Goal: Task Accomplishment & Management: Manage account settings

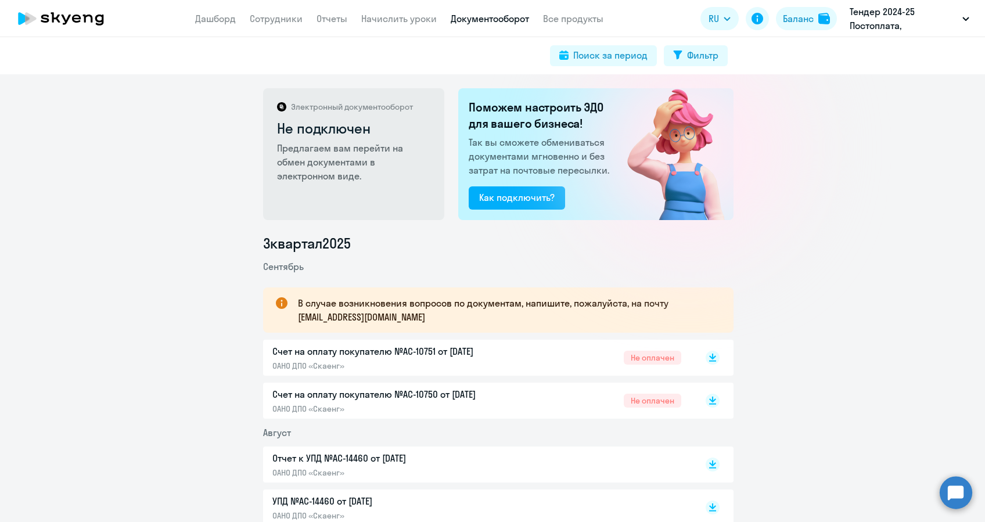
click at [268, 12] on app-menu-item-link "Сотрудники" at bounding box center [276, 19] width 53 height 15
click at [281, 21] on link "Сотрудники" at bounding box center [276, 19] width 53 height 12
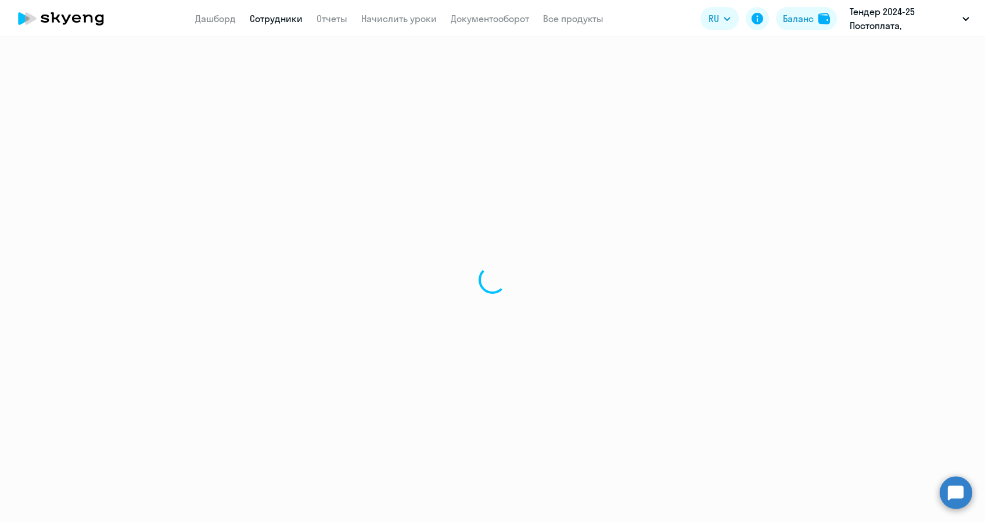
select select "30"
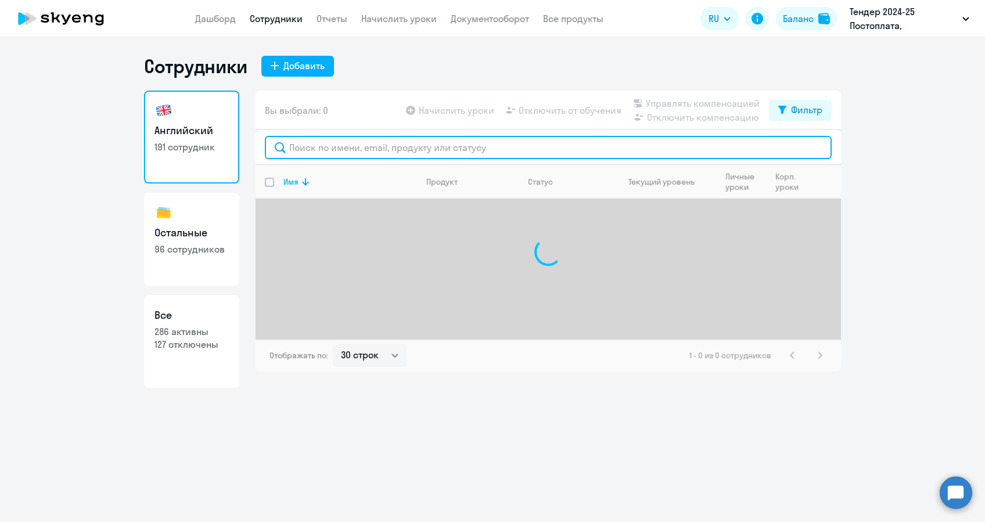
click at [329, 144] on input "text" at bounding box center [548, 147] width 567 height 23
type input "ю"
drag, startPoint x: 314, startPoint y: 150, endPoint x: 286, endPoint y: 149, distance: 27.9
click at [286, 149] on input "боб" at bounding box center [548, 147] width 567 height 23
type input "г"
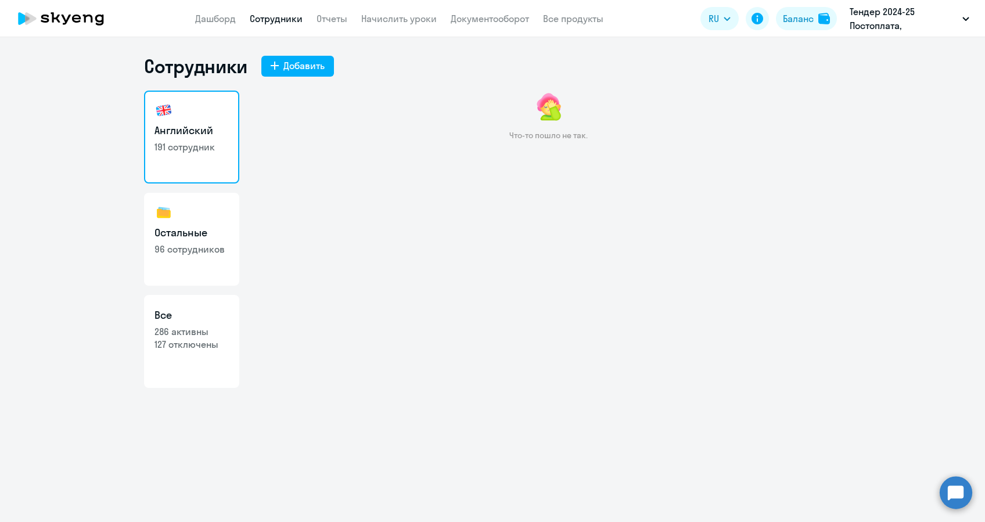
click at [282, 13] on link "Сотрудники" at bounding box center [276, 19] width 53 height 12
click at [281, 23] on link "Сотрудники" at bounding box center [276, 19] width 53 height 12
click at [281, 17] on link "Сотрудники" at bounding box center [276, 19] width 53 height 12
drag, startPoint x: 279, startPoint y: 16, endPoint x: 272, endPoint y: 21, distance: 7.9
click at [279, 16] on link "Сотрудники" at bounding box center [276, 19] width 53 height 12
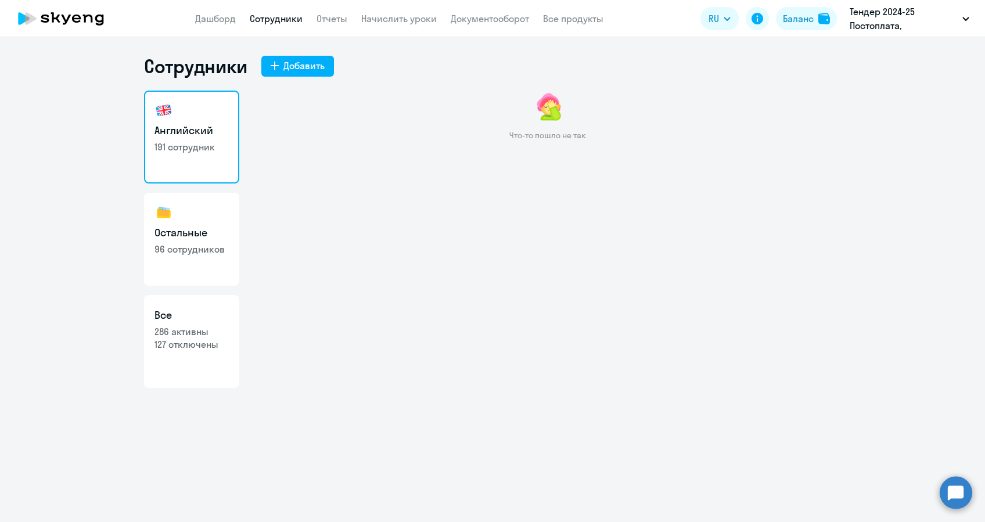
click at [158, 161] on link "Английский 191 сотрудник" at bounding box center [191, 137] width 95 height 93
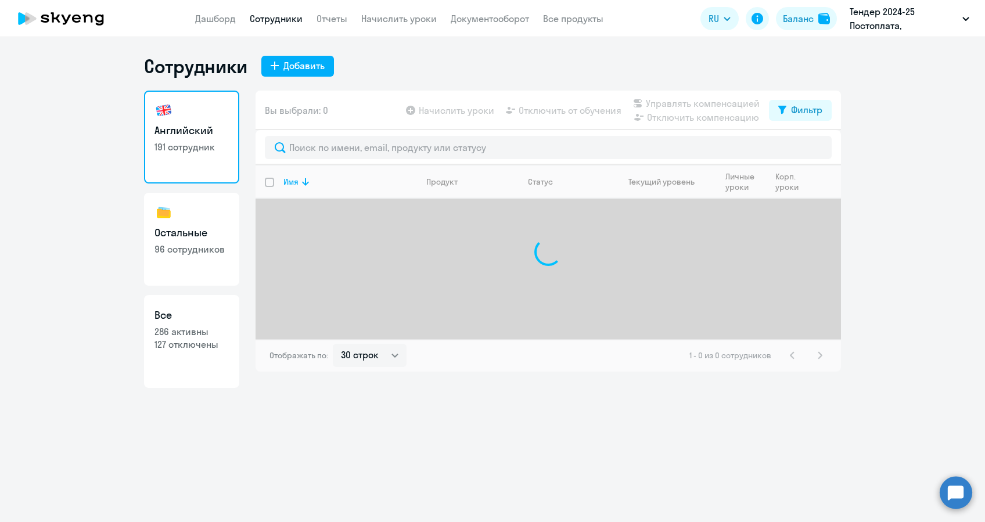
select select "30"
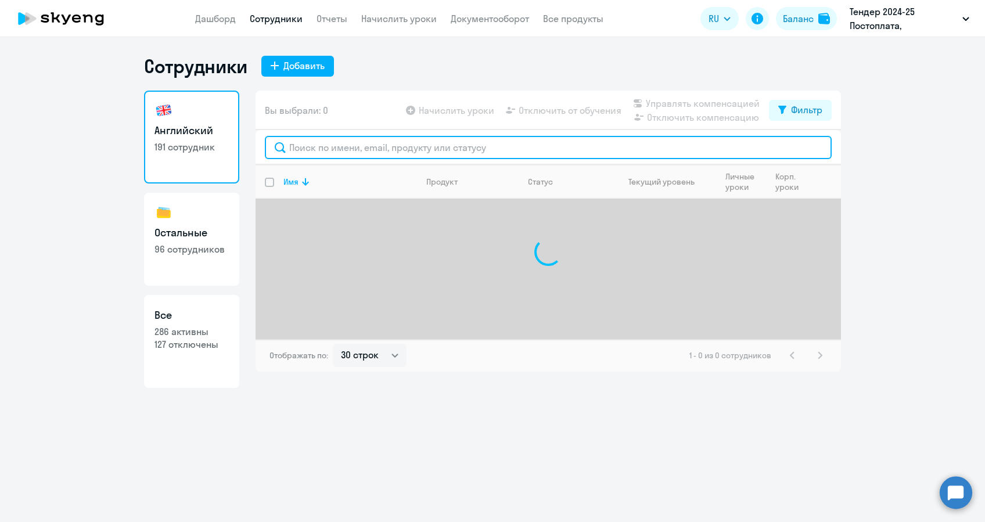
click at [332, 141] on input "text" at bounding box center [548, 147] width 567 height 23
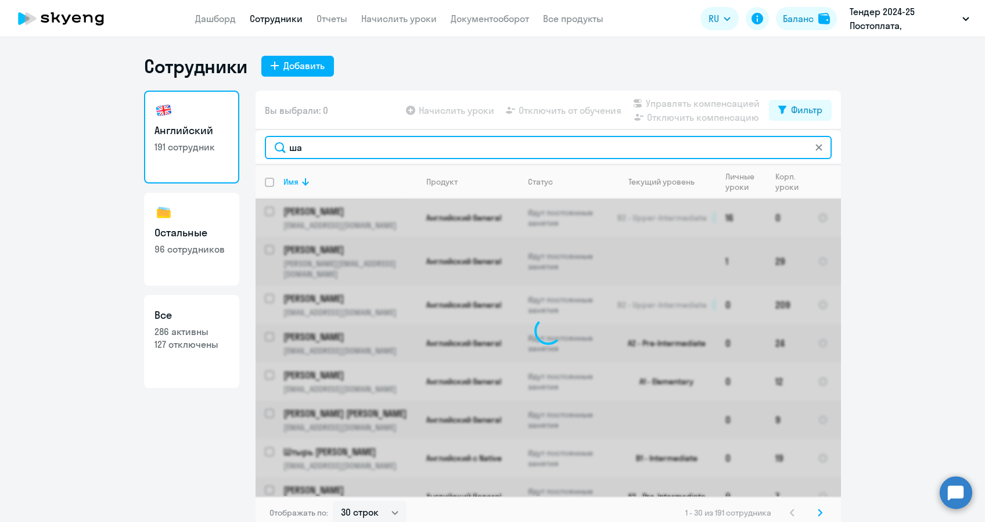
type input "ш"
type input "[PERSON_NAME]"
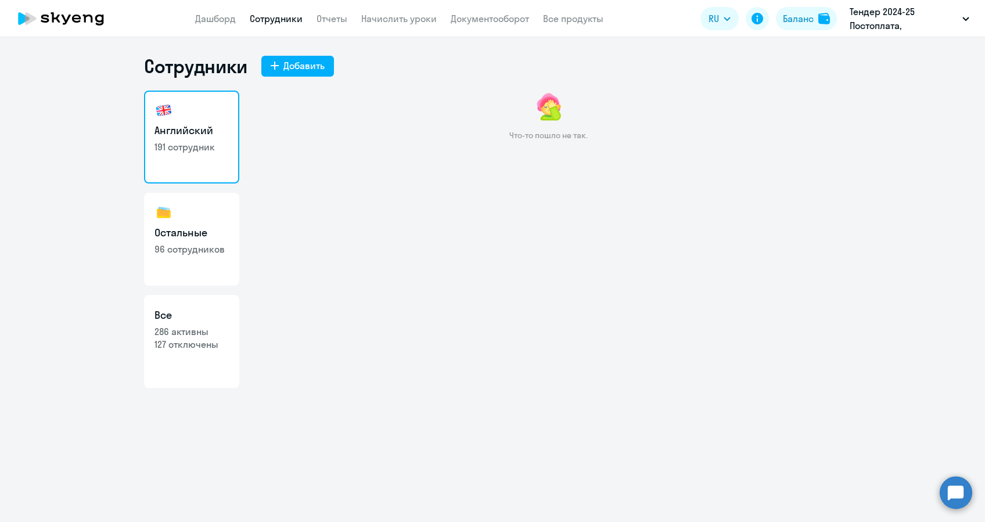
click at [191, 225] on h3 "Остальные" at bounding box center [192, 232] width 74 height 15
select select "30"
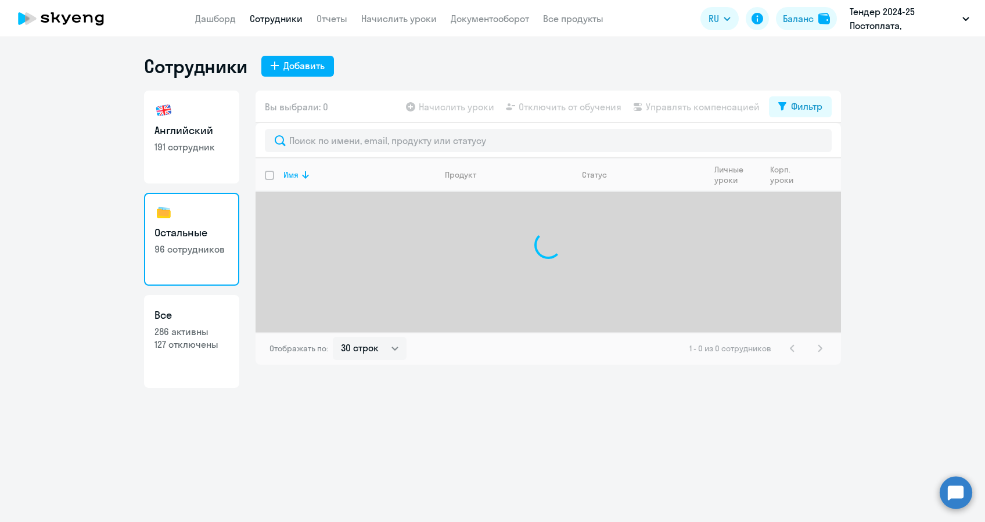
click at [196, 339] on p "127 отключены" at bounding box center [192, 344] width 74 height 13
select select "30"
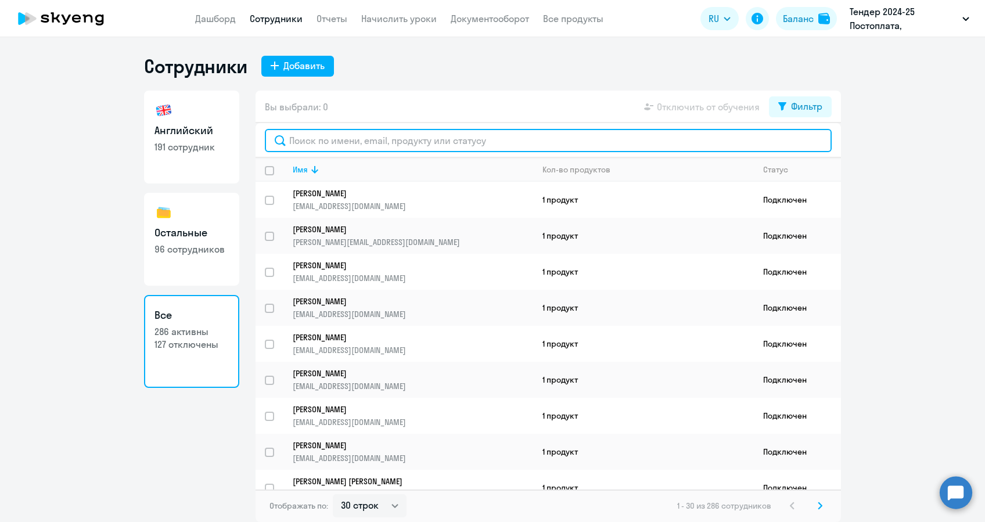
click at [308, 133] on input "text" at bounding box center [548, 140] width 567 height 23
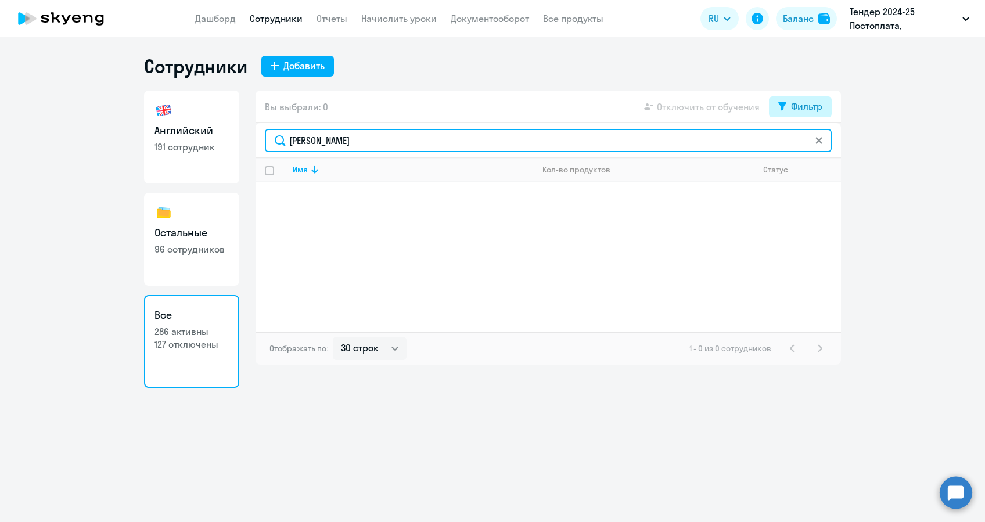
type input "[PERSON_NAME]"
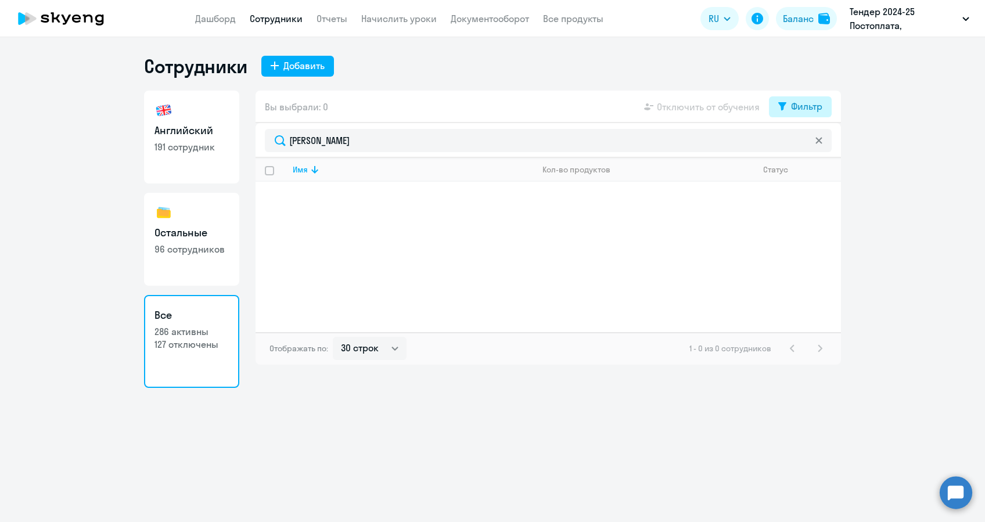
click at [799, 107] on div "Фильтр" at bounding box center [806, 106] width 31 height 14
click at [804, 144] on span at bounding box center [813, 145] width 20 height 12
click at [803, 144] on input "checkbox" at bounding box center [802, 144] width 1 height 1
checkbox input "true"
click at [73, 8] on icon at bounding box center [61, 18] width 102 height 29
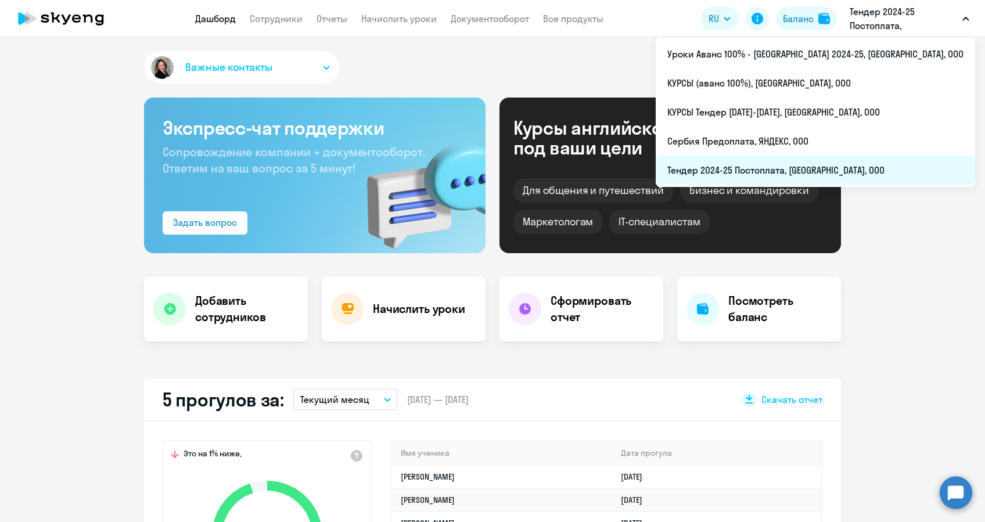
click at [882, 174] on li "Тендер 2024-25 Постоплата, [GEOGRAPHIC_DATA], ООО" at bounding box center [815, 170] width 319 height 29
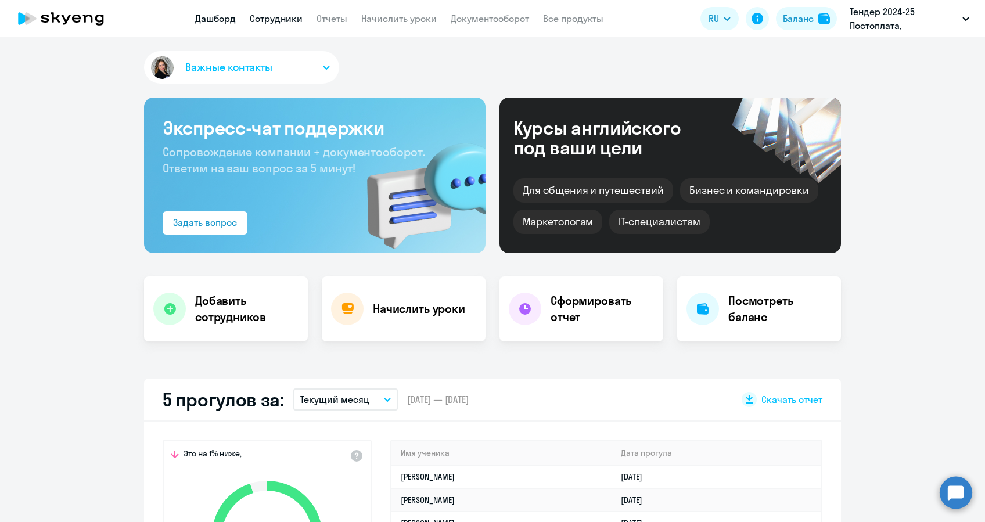
click at [266, 22] on link "Сотрудники" at bounding box center [276, 19] width 53 height 12
select select "30"
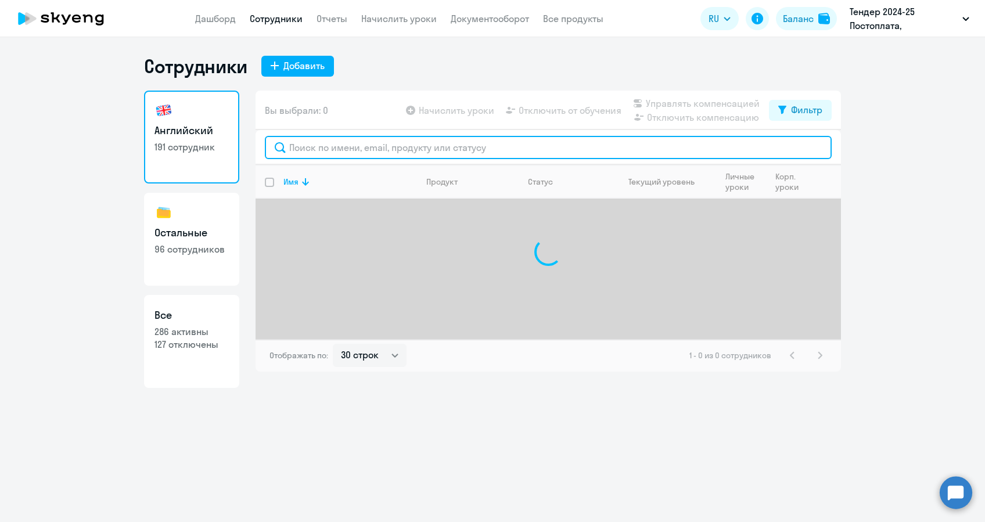
click at [343, 142] on input "text" at bounding box center [548, 147] width 567 height 23
type input "[PERSON_NAME]"
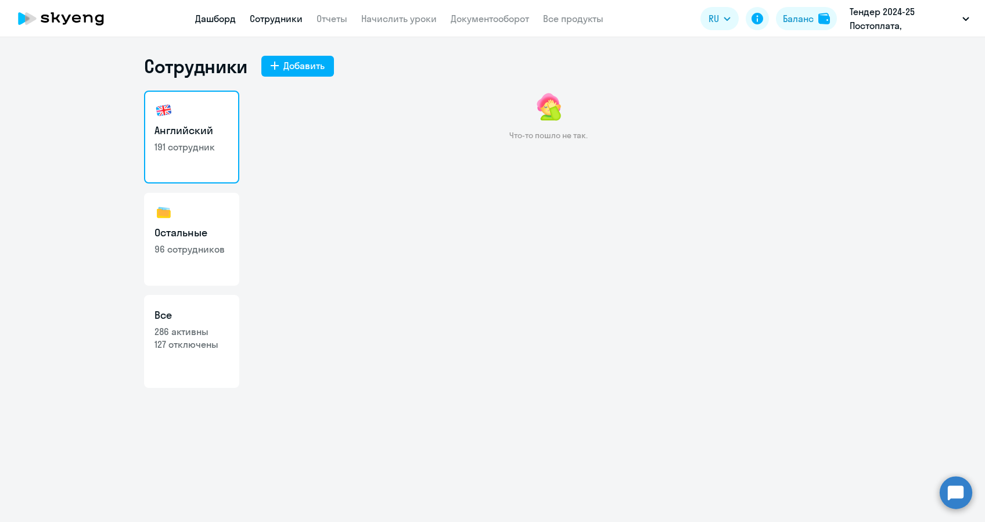
click at [220, 19] on link "Дашборд" at bounding box center [215, 19] width 41 height 12
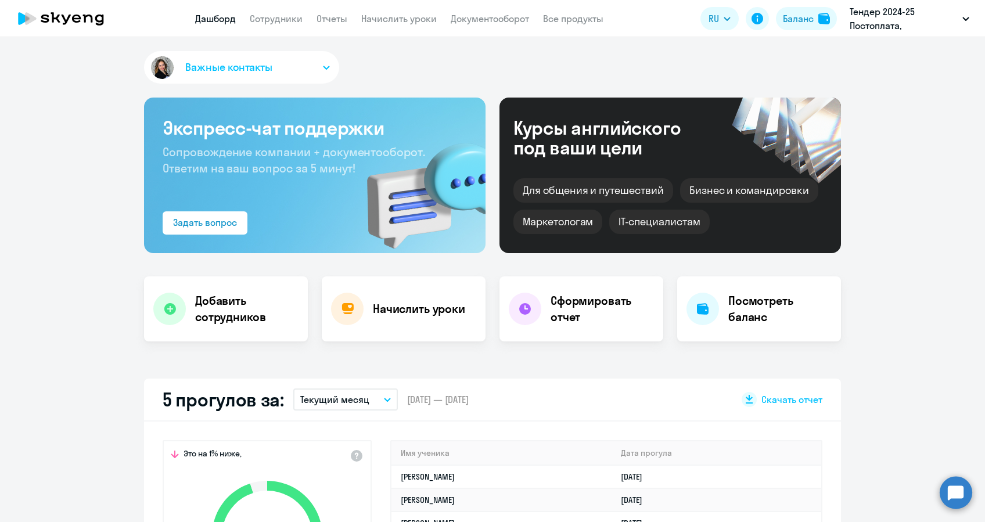
click at [289, 26] on app-header "Дашборд Сотрудники Отчеты Начислить уроки Документооборот Все продукты Дашборд …" at bounding box center [492, 18] width 985 height 37
click at [283, 23] on link "Сотрудники" at bounding box center [276, 19] width 53 height 12
select select "30"
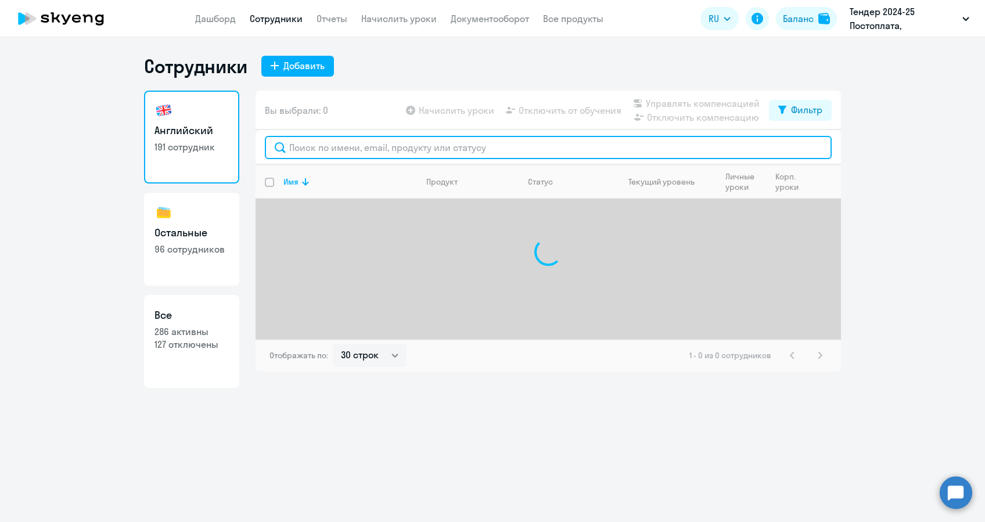
click at [332, 155] on input "text" at bounding box center [548, 147] width 567 height 23
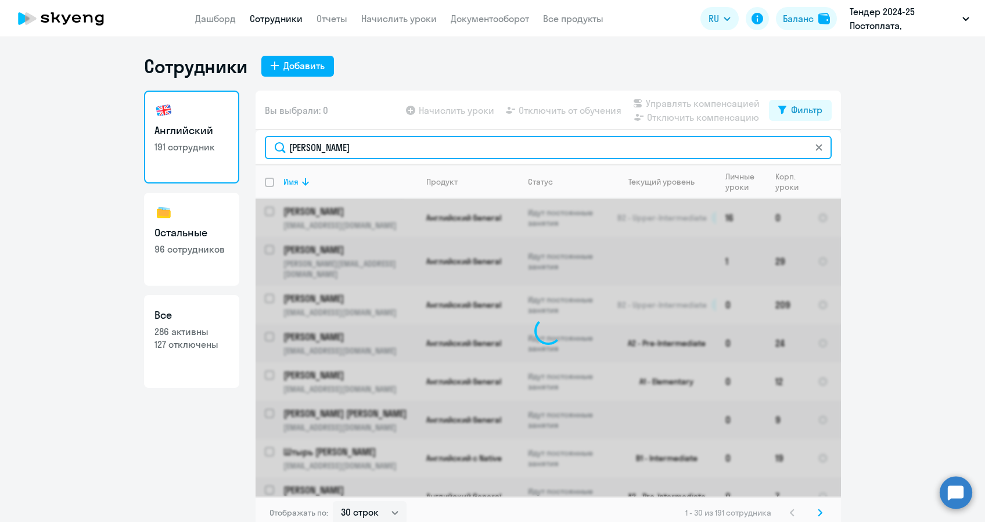
type input "[PERSON_NAME]"
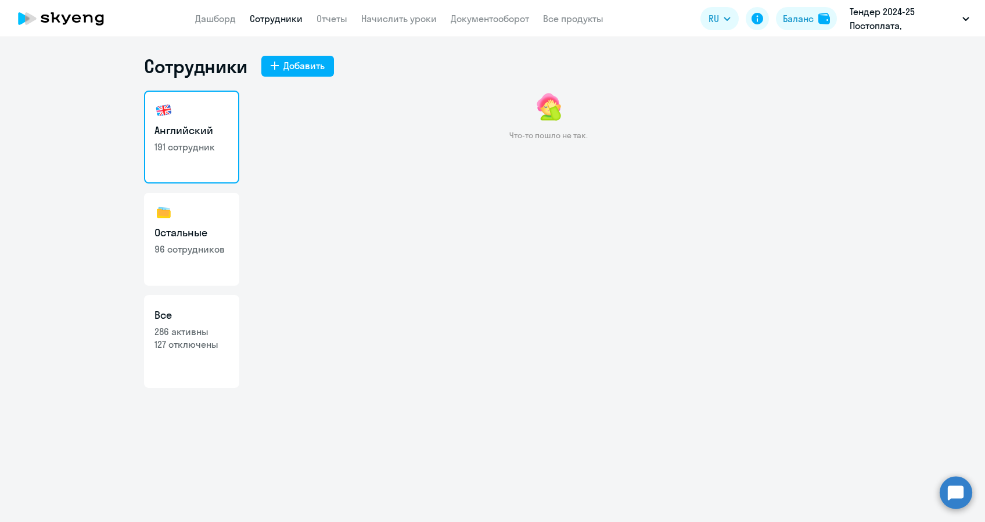
click at [213, 125] on h3 "Английский" at bounding box center [192, 130] width 74 height 15
click at [210, 120] on link "Английский 191 сотрудник" at bounding box center [191, 137] width 95 height 93
click at [391, 21] on link "Начислить уроки" at bounding box center [399, 19] width 76 height 12
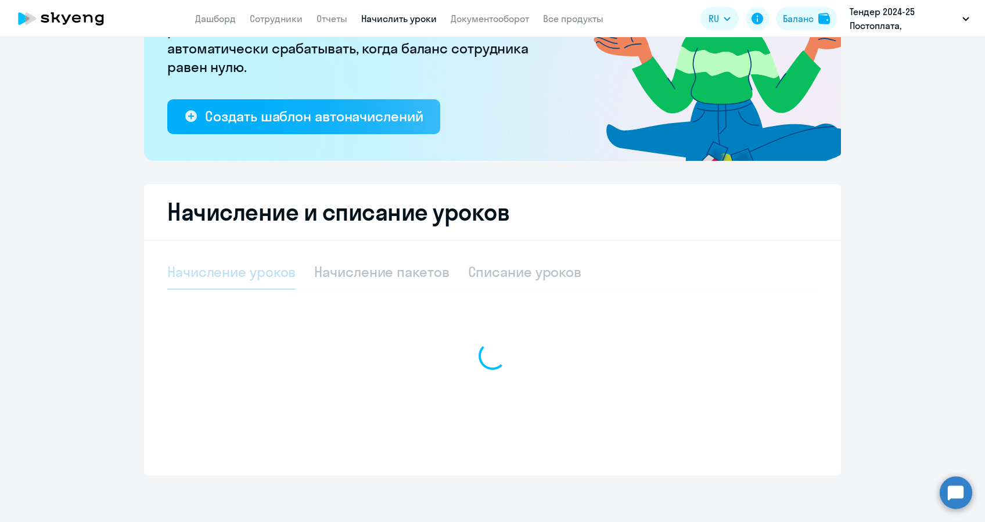
select select "10"
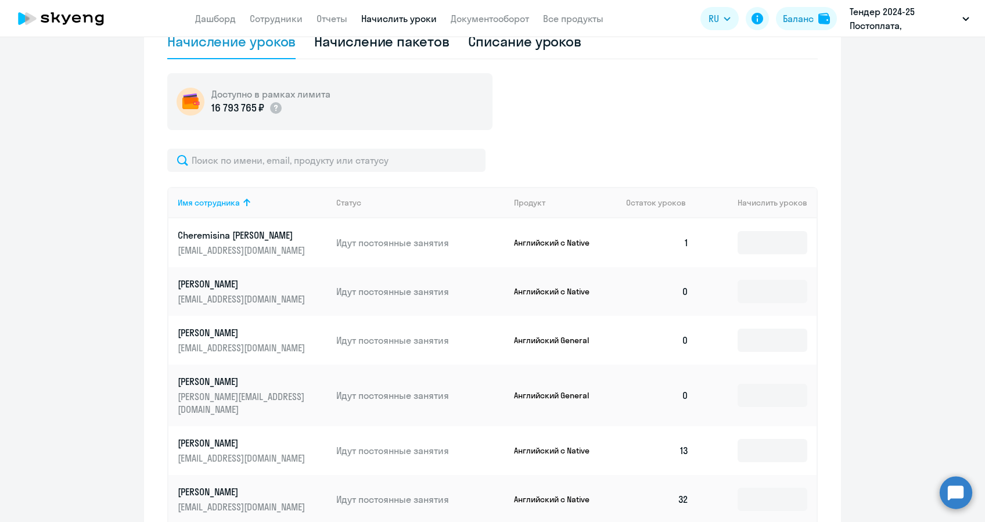
scroll to position [319, 0]
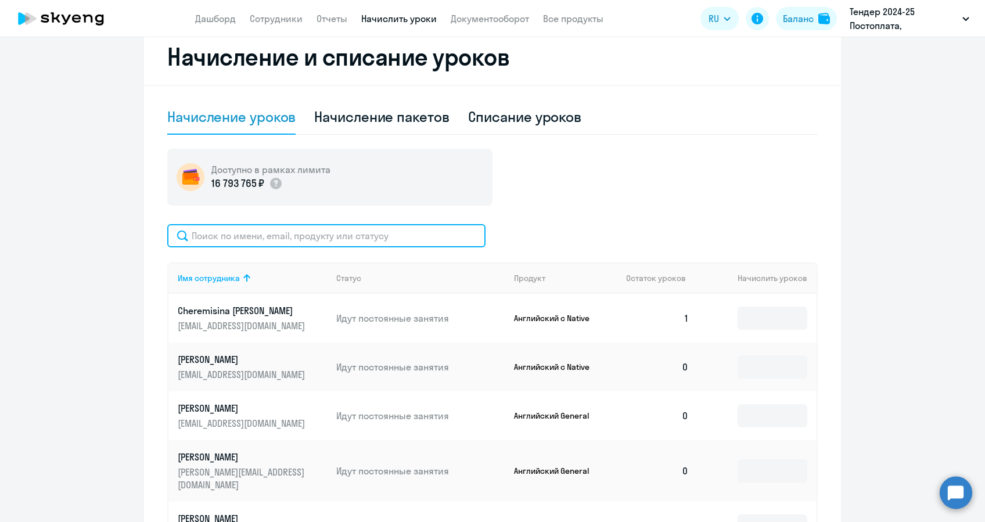
click at [304, 241] on input "text" at bounding box center [326, 235] width 318 height 23
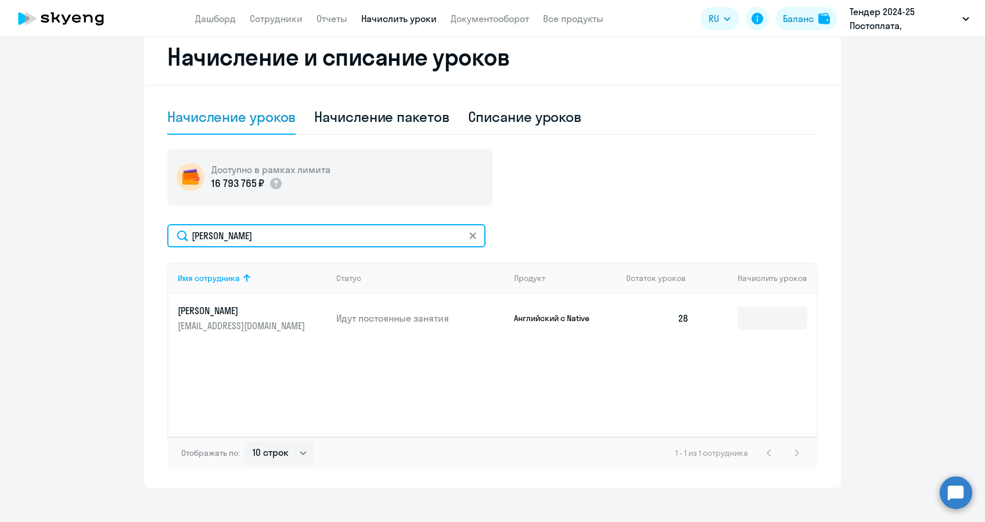
type input "[PERSON_NAME]"
click at [210, 318] on link "Галина [EMAIL_ADDRESS][DOMAIN_NAME]" at bounding box center [252, 318] width 149 height 28
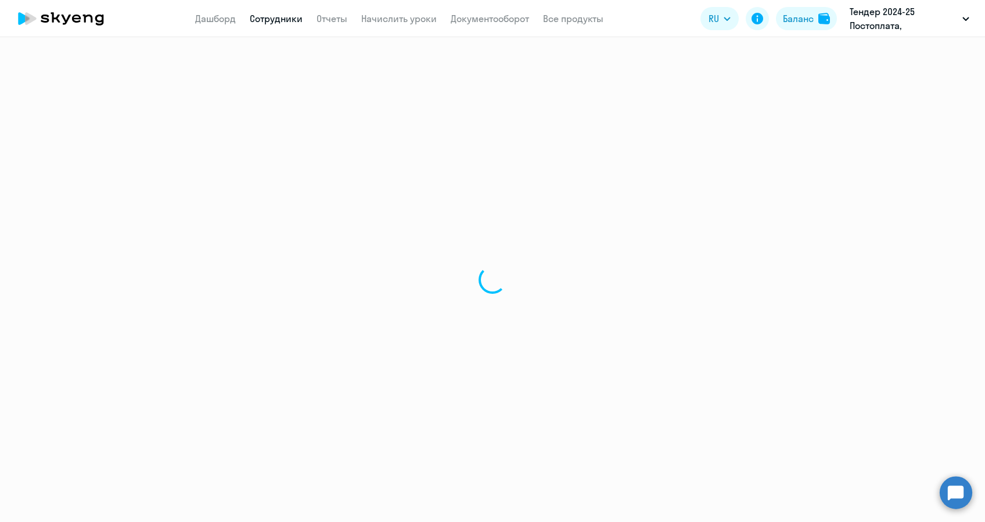
select select "english"
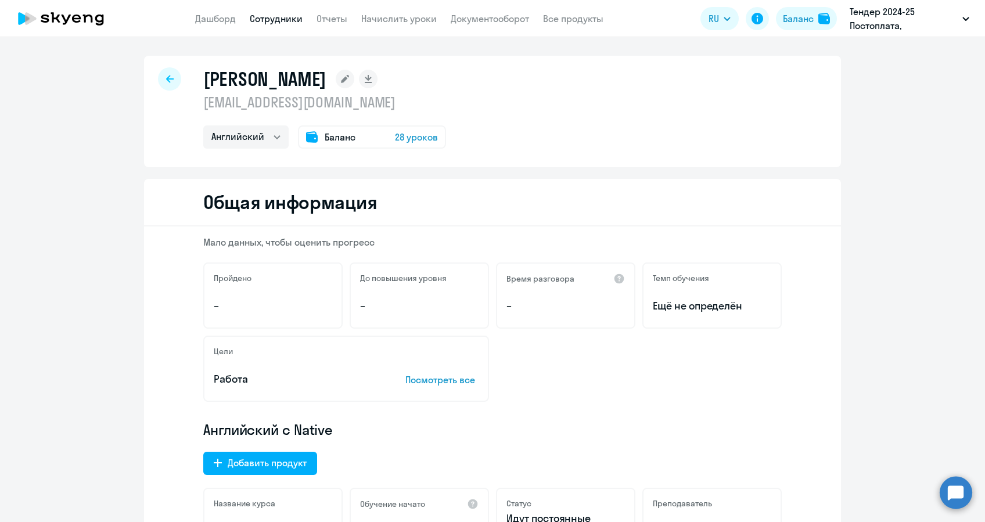
click at [336, 87] on rect at bounding box center [345, 79] width 19 height 19
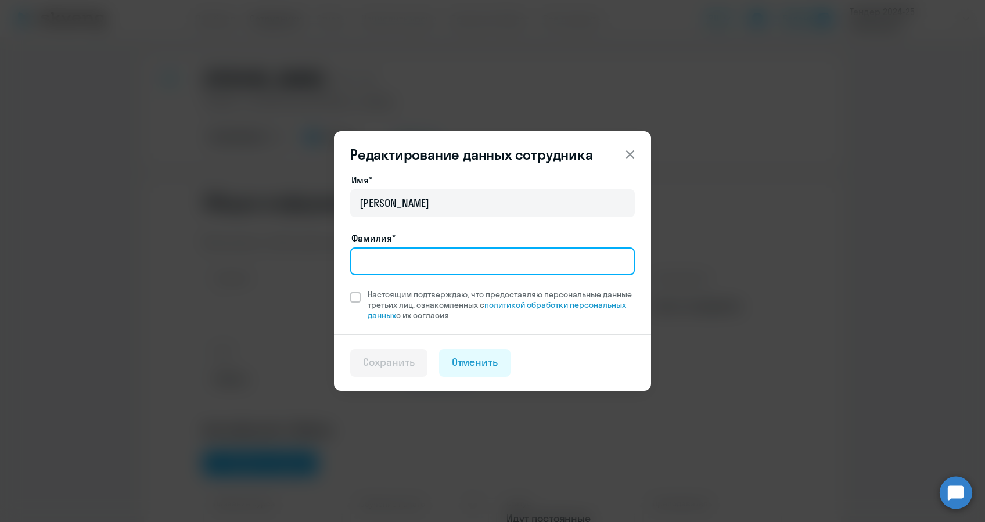
click at [408, 249] on input "Фамилия*" at bounding box center [492, 261] width 285 height 28
type input "[PERSON_NAME]"
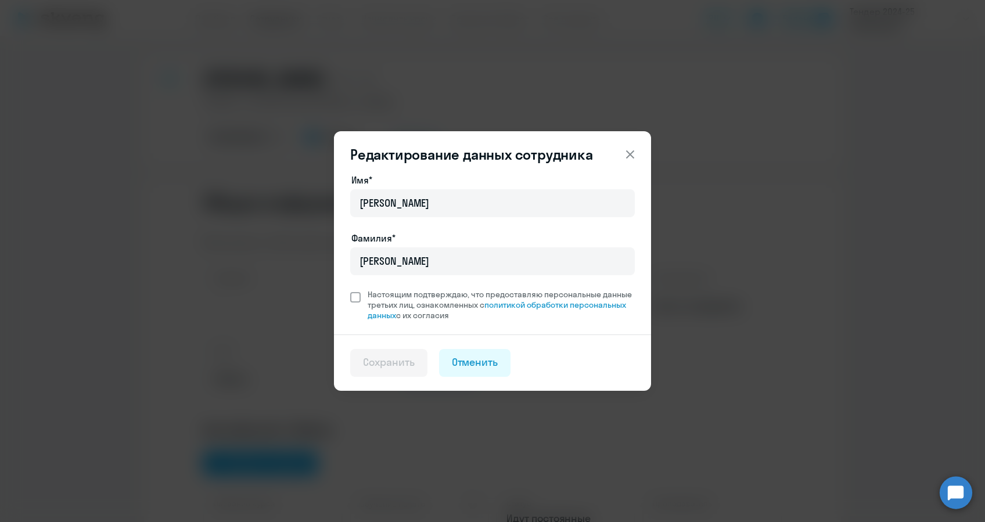
click at [412, 303] on span "Настоящим подтверждаю, что предоставляю персональные данные третьих лиц, ознако…" at bounding box center [501, 304] width 267 height 31
click at [350, 289] on input "Настоящим подтверждаю, что предоставляю персональные данные третьих лиц, ознако…" at bounding box center [350, 289] width 1 height 1
checkbox input "true"
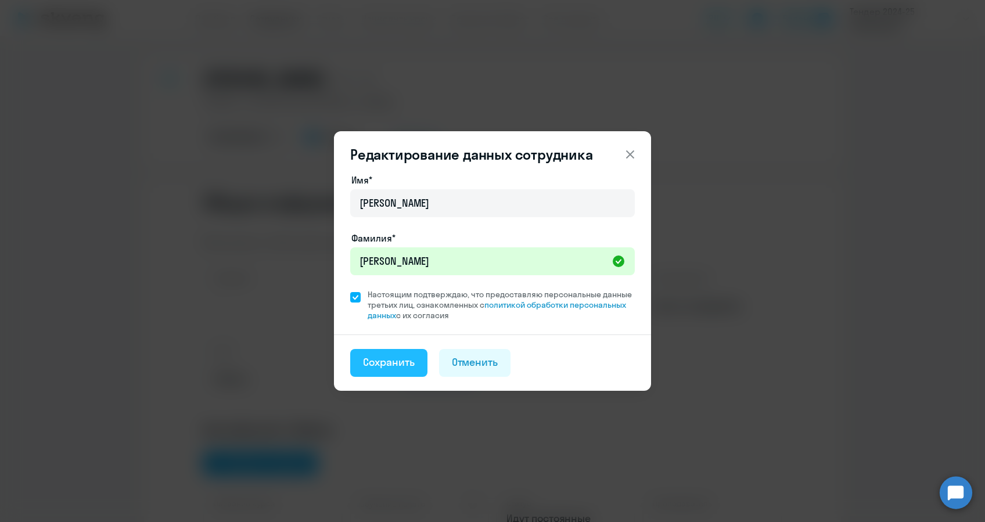
click at [383, 367] on div "Сохранить" at bounding box center [389, 362] width 52 height 15
select select "english"
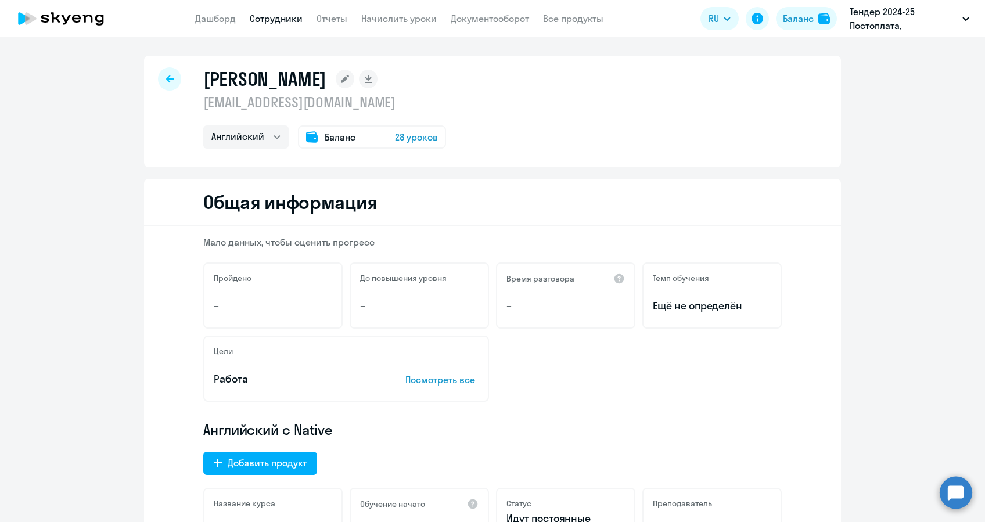
drag, startPoint x: 878, startPoint y: 204, endPoint x: 892, endPoint y: 210, distance: 15.9
click at [606, 158] on div "[PERSON_NAME] [EMAIL_ADDRESS][DOMAIN_NAME] Английский Баланс 28 уроков" at bounding box center [492, 112] width 697 height 112
click at [215, 14] on link "Дашборд" at bounding box center [215, 19] width 41 height 12
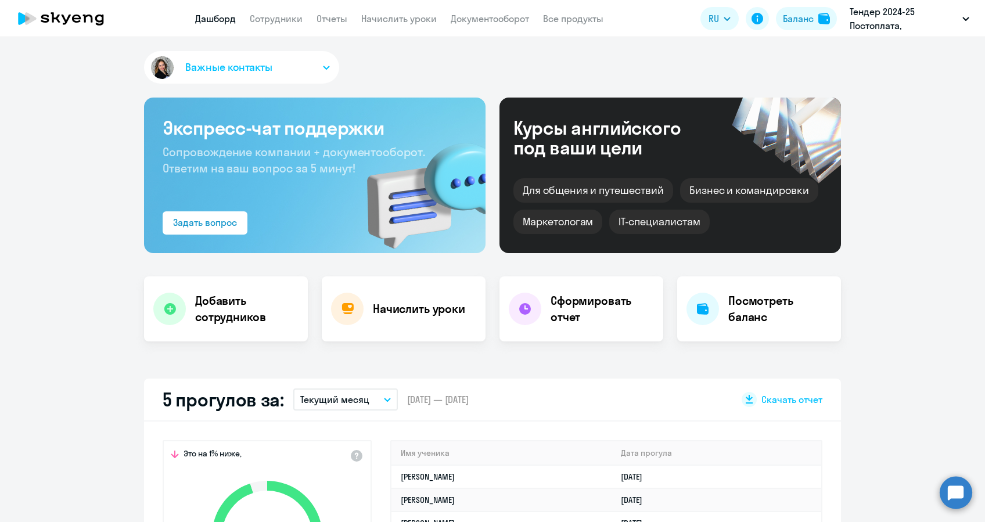
click at [448, 43] on div "Важные контакты Экспресс-чат поддержки Сопровождение компании + документооборот…" at bounding box center [492, 279] width 985 height 485
select select "30"
